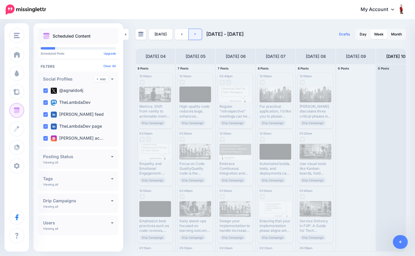
click at [196, 36] on link at bounding box center [195, 34] width 13 height 11
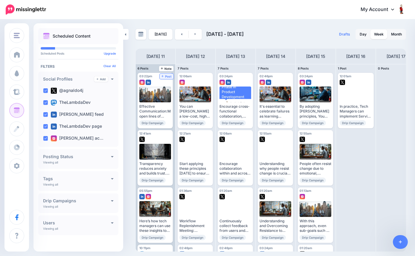
click at [167, 75] on span "Post" at bounding box center [166, 76] width 10 height 3
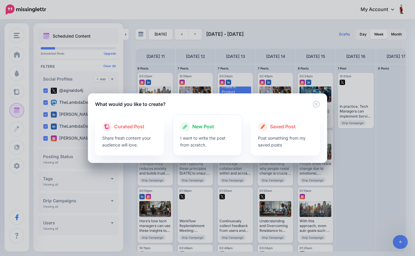
click at [205, 131] on div "New Post" at bounding box center [207, 127] width 55 height 10
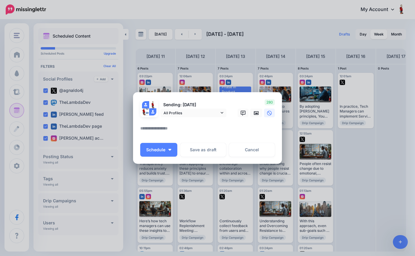
click at [192, 130] on textarea at bounding box center [208, 131] width 137 height 12
paste textarea "**********"
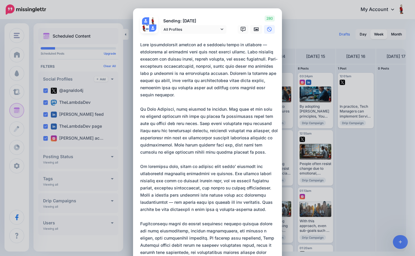
scroll to position [156, 0]
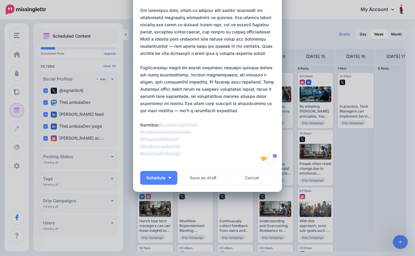
drag, startPoint x: 171, startPoint y: 124, endPoint x: 129, endPoint y: 126, distance: 42.2
click at [129, 126] on div "Create Post Loading Sending: [DATE]" at bounding box center [207, 128] width 415 height 256
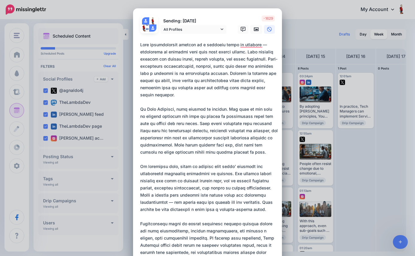
scroll to position [0, 0]
click at [224, 30] on link "All Profiles" at bounding box center [193, 29] width 66 height 9
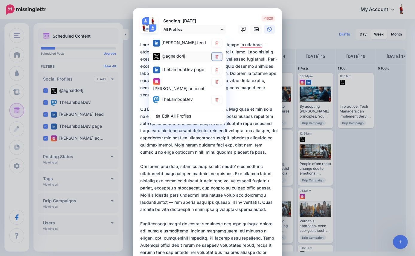
click at [218, 57] on icon at bounding box center [217, 57] width 4 height 4
click at [218, 70] on icon at bounding box center [217, 70] width 4 height 4
click at [218, 80] on icon at bounding box center [217, 82] width 4 height 4
click at [231, 20] on div "-1409" at bounding box center [255, 25] width 48 height 18
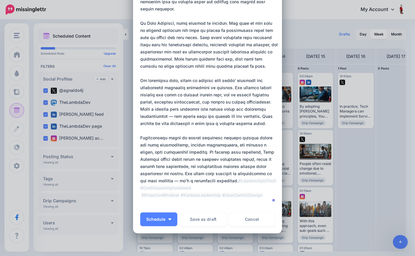
scroll to position [88, 0]
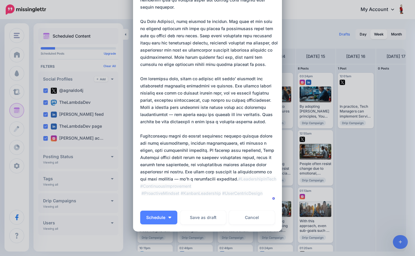
click at [174, 115] on textarea "To enrich screen reader interactions, please activate Accessibility in Grammarl…" at bounding box center [208, 78] width 137 height 251
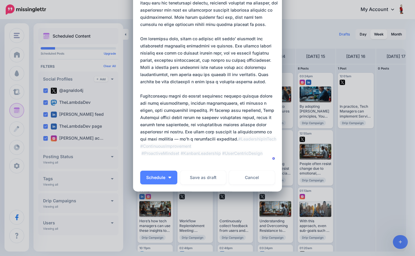
scroll to position [128, 0]
click at [276, 132] on textarea "To enrich screen reader interactions, please activate Accessibility in Grammarl…" at bounding box center [208, 39] width 137 height 251
click at [277, 132] on textarea "To enrich screen reader interactions, please activate Accessibility in Grammarl…" at bounding box center [208, 39] width 137 height 251
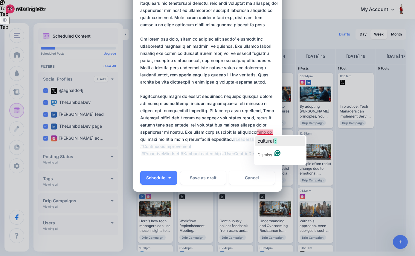
click at [269, 141] on span "cultural" at bounding box center [265, 141] width 16 height 6
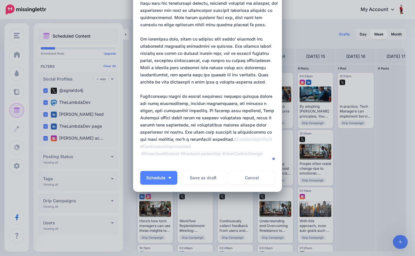
click at [262, 140] on textarea "To enrich screen reader interactions, please activate Accessibility in Grammarl…" at bounding box center [208, 39] width 137 height 251
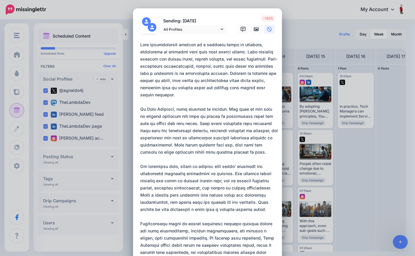
scroll to position [0, 0]
type textarea "**********"
click at [223, 29] on link "All Profiles" at bounding box center [193, 29] width 66 height 9
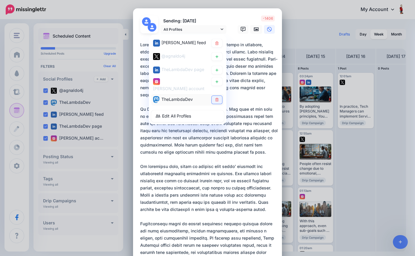
click at [217, 100] on icon at bounding box center [217, 100] width 4 height 4
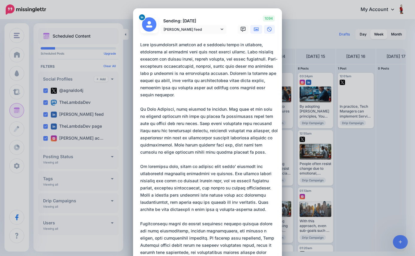
click at [256, 29] on icon at bounding box center [256, 29] width 5 height 5
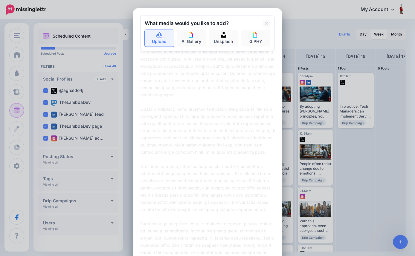
click at [159, 37] on icon at bounding box center [159, 35] width 7 height 5
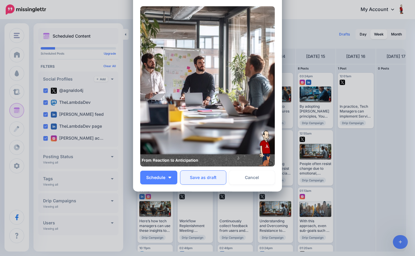
scroll to position [294, 0]
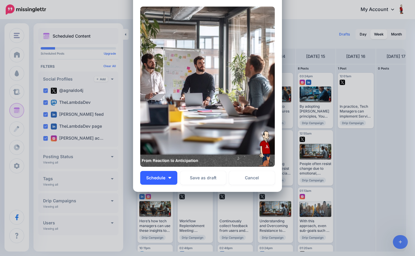
click at [170, 178] on img "button" at bounding box center [169, 178] width 3 height 2
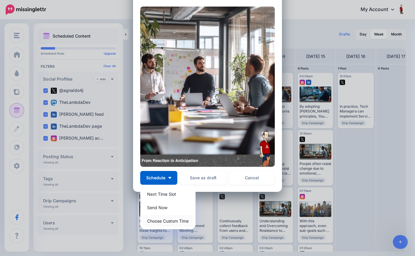
click at [169, 220] on link "Choose Custom Time" at bounding box center [168, 221] width 51 height 12
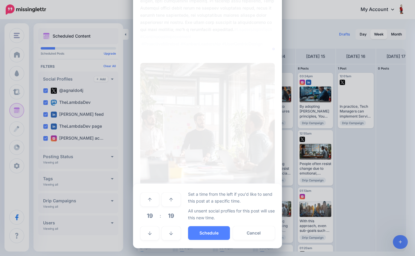
scroll to position [238, 0]
click at [151, 217] on span "19" at bounding box center [150, 216] width 16 height 16
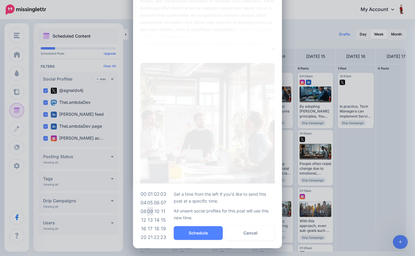
click at [152, 212] on td "09" at bounding box center [150, 211] width 7 height 9
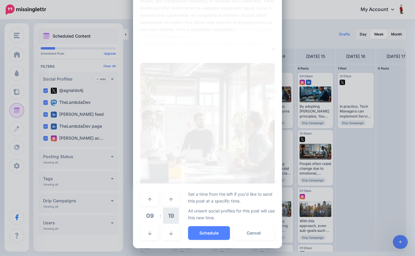
click at [170, 215] on span "19" at bounding box center [171, 216] width 16 height 16
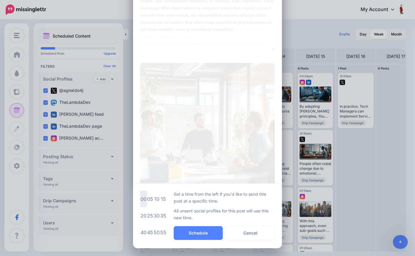
click at [142, 198] on td "00" at bounding box center [143, 199] width 7 height 17
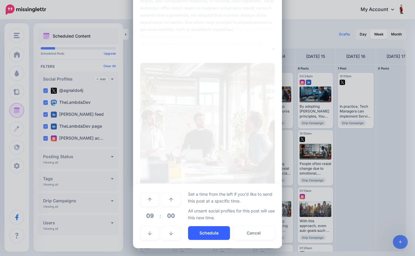
click at [206, 230] on button "Schedule" at bounding box center [209, 234] width 42 height 14
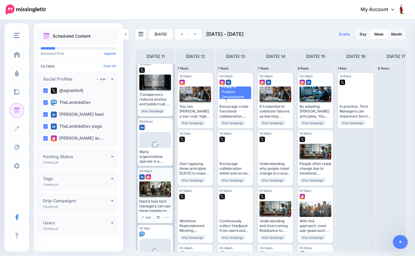
scroll to position [70, 0]
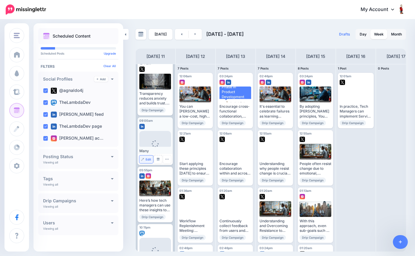
click at [147, 158] on span "Edit" at bounding box center [149, 159] width 6 height 3
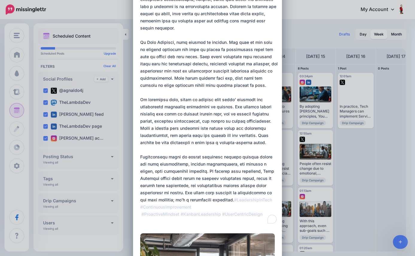
scroll to position [79, 0]
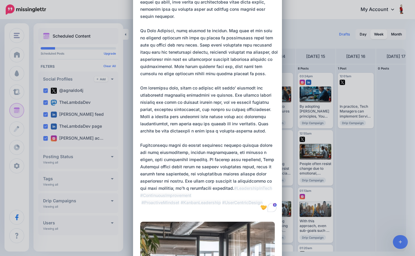
drag, startPoint x: 141, startPoint y: 44, endPoint x: 212, endPoint y: 189, distance: 161.9
click at [212, 189] on textarea "To enrich screen reader interactions, please activate Accessibility in Grammarl…" at bounding box center [208, 88] width 137 height 251
click at [219, 189] on textarea "To enrich screen reader interactions, please activate Accessibility in Grammarl…" at bounding box center [208, 88] width 137 height 251
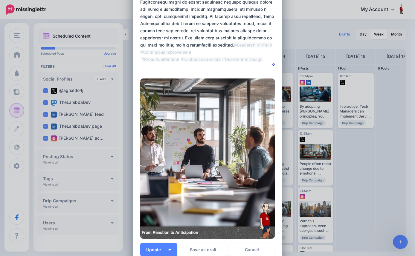
scroll to position [222, 0]
click at [187, 233] on img at bounding box center [207, 158] width 134 height 160
drag, startPoint x: 198, startPoint y: 232, endPoint x: 146, endPoint y: 233, distance: 52.0
